Goal: Task Accomplishment & Management: Manage account settings

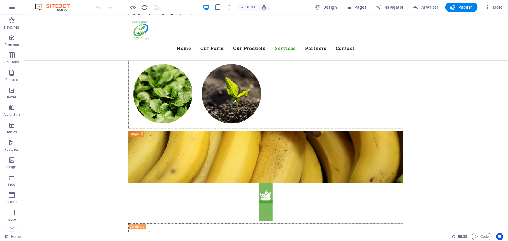
scroll to position [1843, 0]
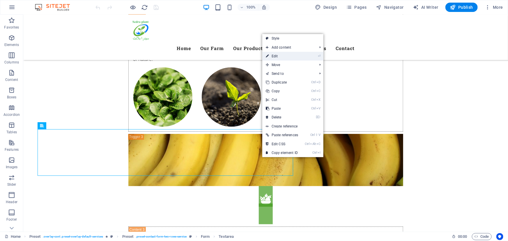
click at [278, 58] on link "⏎ Edit" at bounding box center [281, 56] width 39 height 9
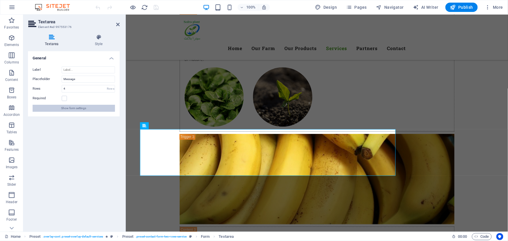
click at [89, 109] on button "Show form settings" at bounding box center [74, 108] width 82 height 7
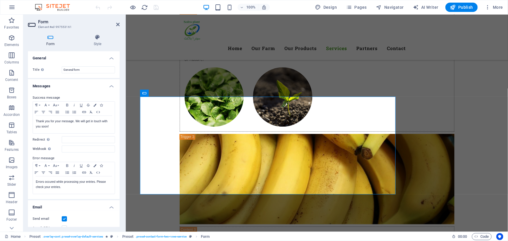
click at [89, 207] on h4 "Email" at bounding box center [74, 205] width 92 height 10
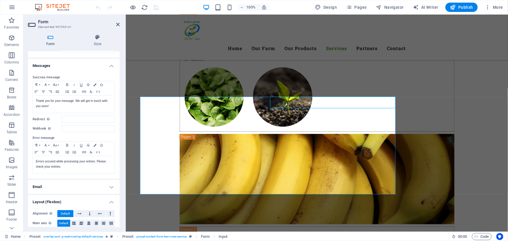
scroll to position [0, 0]
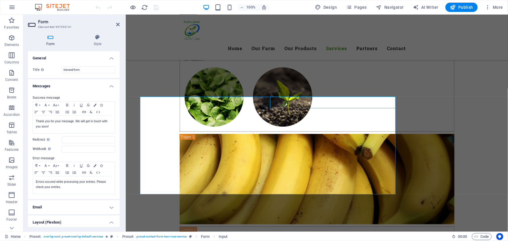
drag, startPoint x: 119, startPoint y: 172, endPoint x: 7, endPoint y: 113, distance: 126.2
drag, startPoint x: 120, startPoint y: 157, endPoint x: 121, endPoint y: 200, distance: 43.4
click at [121, 200] on div "Form Style General Title Define a name for the form. General form Messages Succ…" at bounding box center [73, 131] width 101 height 202
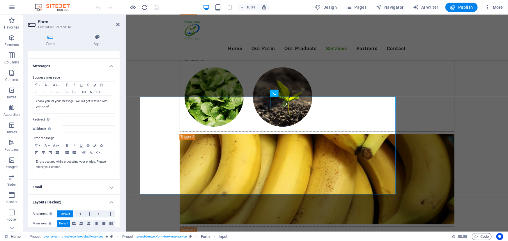
scroll to position [29, 0]
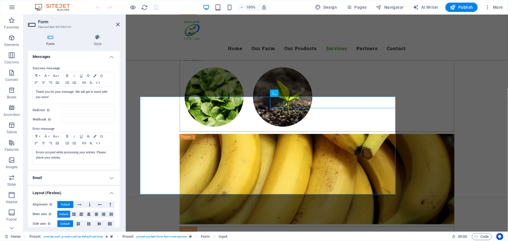
click at [113, 177] on h4 "Email" at bounding box center [74, 178] width 92 height 14
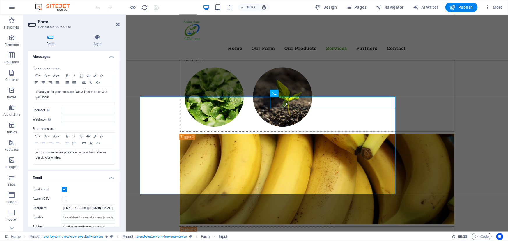
drag, startPoint x: 120, startPoint y: 159, endPoint x: 123, endPoint y: 193, distance: 33.3
click at [123, 193] on div "Form Style General Title Define a name for the form. General form Messages Succ…" at bounding box center [73, 131] width 101 height 202
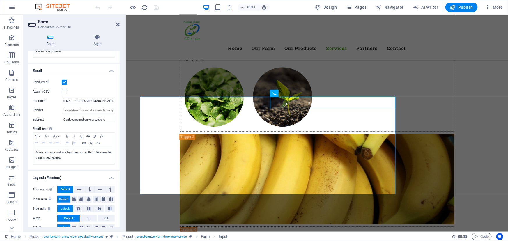
scroll to position [141, 0]
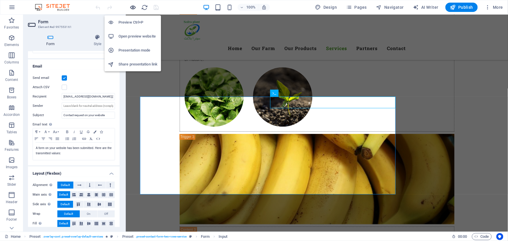
click at [133, 7] on icon "button" at bounding box center [133, 7] width 7 height 7
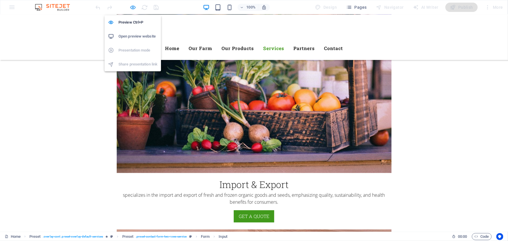
scroll to position [1150, 0]
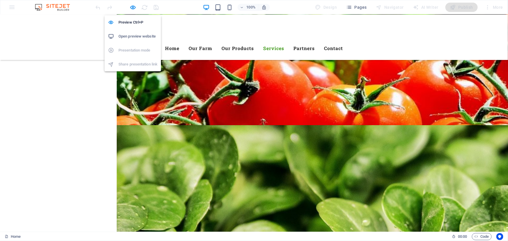
click at [131, 35] on h6 "Open preview website" at bounding box center [137, 36] width 39 height 7
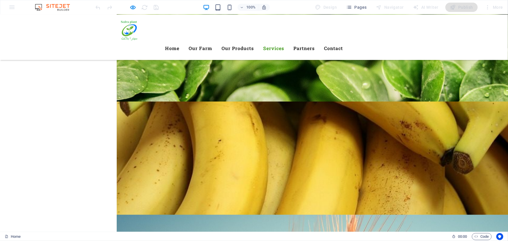
scroll to position [1366, 0]
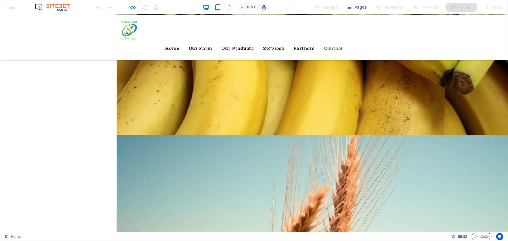
drag, startPoint x: 289, startPoint y: 102, endPoint x: 268, endPoint y: 98, distance: 21.2
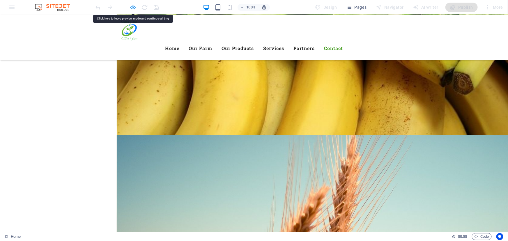
drag, startPoint x: 259, startPoint y: 82, endPoint x: 133, endPoint y: 6, distance: 146.3
click at [133, 6] on icon "button" at bounding box center [133, 7] width 7 height 7
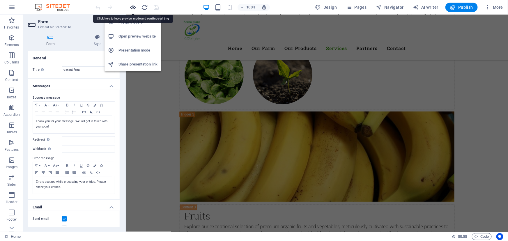
click at [133, 6] on icon "button" at bounding box center [133, 7] width 7 height 7
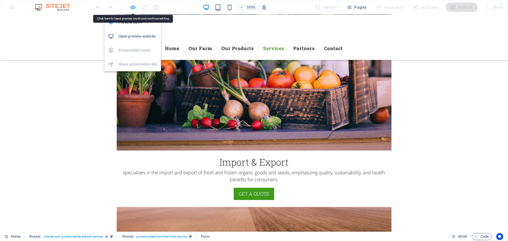
scroll to position [1173, 0]
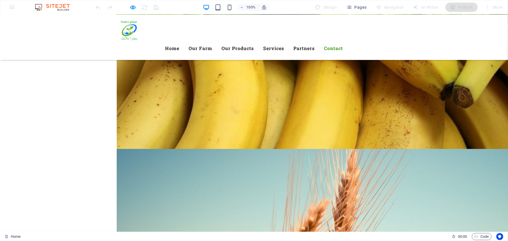
scroll to position [1354, 0]
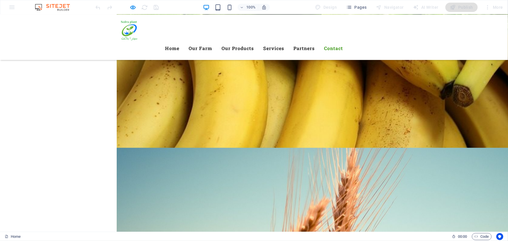
drag, startPoint x: 268, startPoint y: 110, endPoint x: 250, endPoint y: 86, distance: 30.1
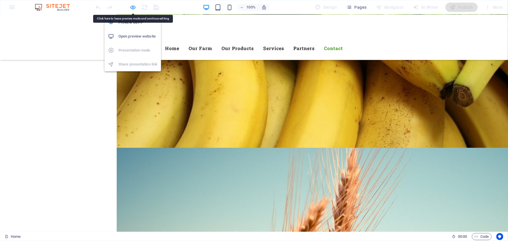
click at [132, 6] on icon "button" at bounding box center [133, 7] width 7 height 7
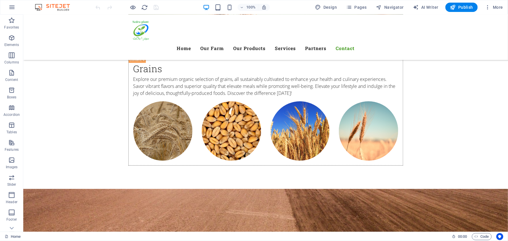
scroll to position [2263, 0]
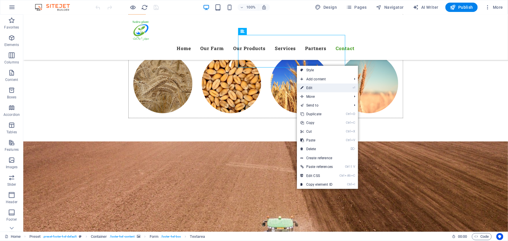
click at [315, 86] on link "⏎ Edit" at bounding box center [316, 88] width 39 height 9
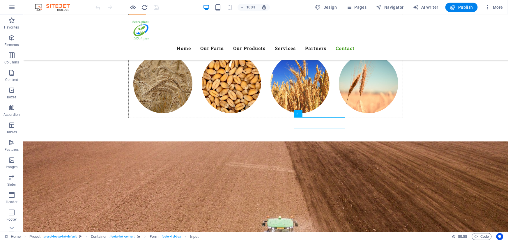
scroll to position [2148, 0]
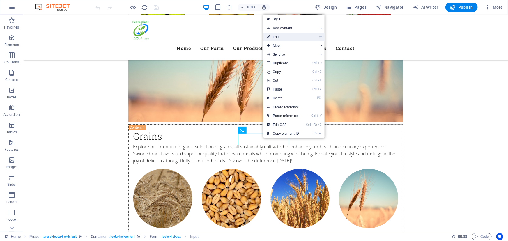
click at [289, 38] on link "⏎ Edit" at bounding box center [282, 37] width 39 height 9
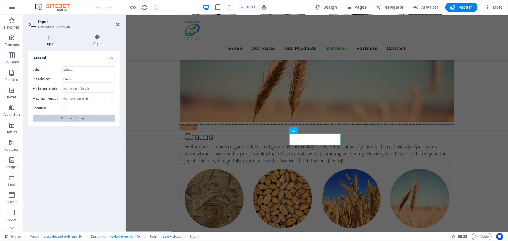
click at [67, 116] on span "Show form settings" at bounding box center [73, 118] width 25 height 7
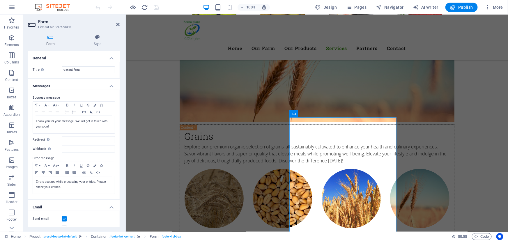
drag, startPoint x: 118, startPoint y: 121, endPoint x: 122, endPoint y: 172, distance: 50.8
click at [122, 172] on div "Form Style General Title Define a name for the form. General form Messages Succ…" at bounding box center [73, 131] width 101 height 202
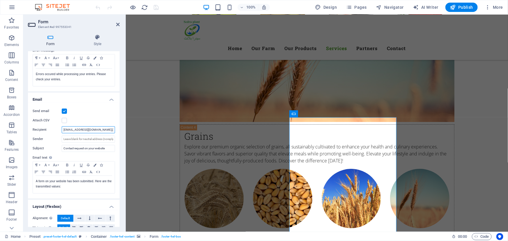
scroll to position [0, 13]
drag, startPoint x: 64, startPoint y: 129, endPoint x: 120, endPoint y: 132, distance: 56.5
click at [120, 132] on div "Form Style General Title Define a name for the form. General form Messages Succ…" at bounding box center [73, 131] width 101 height 202
click at [52, 129] on label "Recipient" at bounding box center [47, 129] width 29 height 7
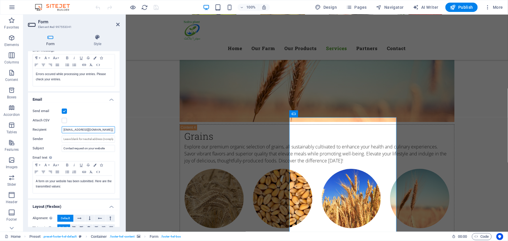
click at [62, 129] on input "[EMAIL_ADDRESS][DOMAIN_NAME];[DOMAIN_NAME][EMAIL_ADDRESS][DOMAIN_NAME]" at bounding box center [88, 129] width 53 height 7
click at [91, 128] on input "[EMAIL_ADDRESS][DOMAIN_NAME];[DOMAIN_NAME][EMAIL_ADDRESS][DOMAIN_NAME]" at bounding box center [88, 129] width 53 height 7
drag, startPoint x: 93, startPoint y: 129, endPoint x: 46, endPoint y: 128, distance: 47.4
click at [46, 128] on div "Recipient [EMAIL_ADDRESS][DOMAIN_NAME];[DOMAIN_NAME][EMAIL_ADDRESS][DOMAIN_NAME]" at bounding box center [74, 129] width 82 height 7
type input "[EMAIL_ADDRESS][DOMAIN_NAME]"
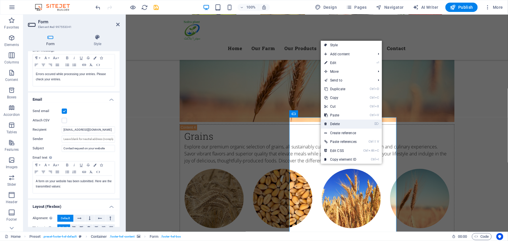
click at [342, 123] on link "⌦ Delete" at bounding box center [340, 124] width 39 height 9
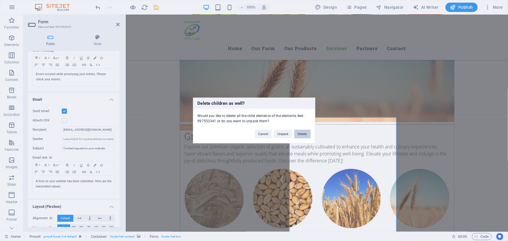
click at [297, 134] on button "Delete" at bounding box center [302, 134] width 16 height 9
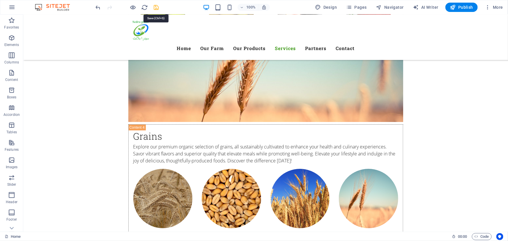
click at [156, 7] on icon "save" at bounding box center [156, 7] width 7 height 7
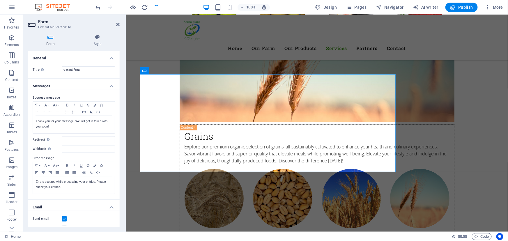
scroll to position [1865, 0]
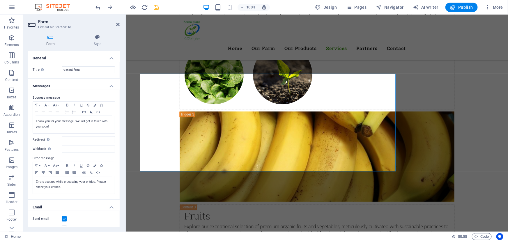
scroll to position [2202, 0]
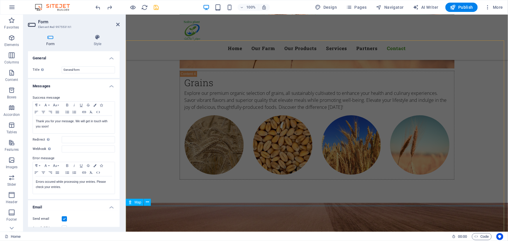
drag, startPoint x: 244, startPoint y: 154, endPoint x: 126, endPoint y: 206, distance: 129.0
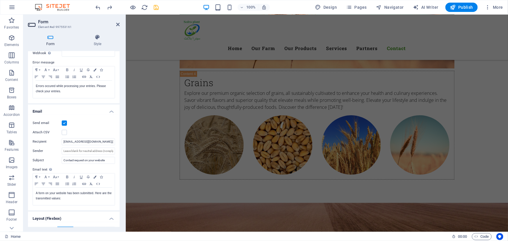
scroll to position [96, 0]
click at [157, 8] on icon "save" at bounding box center [156, 7] width 7 height 7
checkbox input "false"
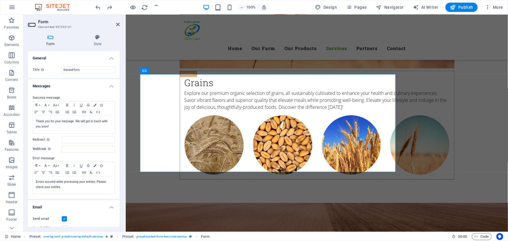
scroll to position [1865, 0]
